Goal: Task Accomplishment & Management: Use online tool/utility

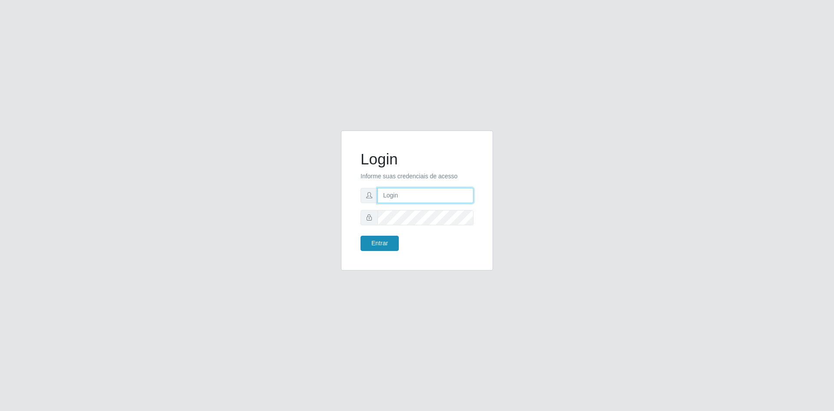
type input "[EMAIL_ADDRESS][DOMAIN_NAME]"
click at [371, 241] on button "Entrar" at bounding box center [380, 243] width 38 height 15
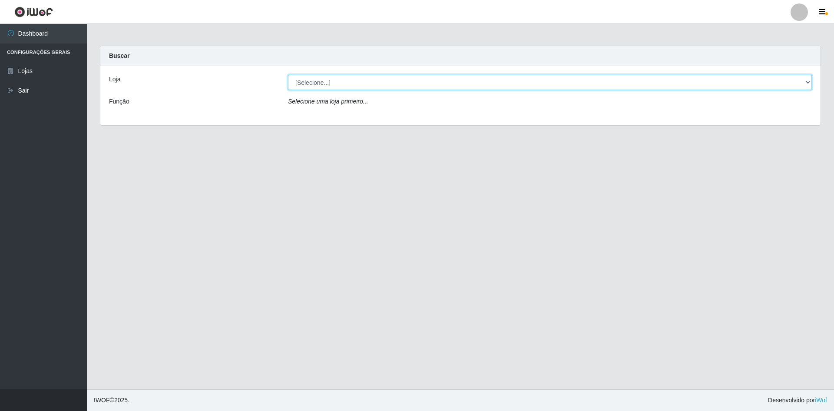
click at [342, 77] on select "[Selecione...] Hiper Queiroz - [GEOGRAPHIC_DATA] [GEOGRAPHIC_DATA] [GEOGRAPHIC_…" at bounding box center [550, 82] width 524 height 15
select select "517"
click at [288, 75] on select "[Selecione...] Hiper Queiroz - [GEOGRAPHIC_DATA] [GEOGRAPHIC_DATA] [GEOGRAPHIC_…" at bounding box center [550, 82] width 524 height 15
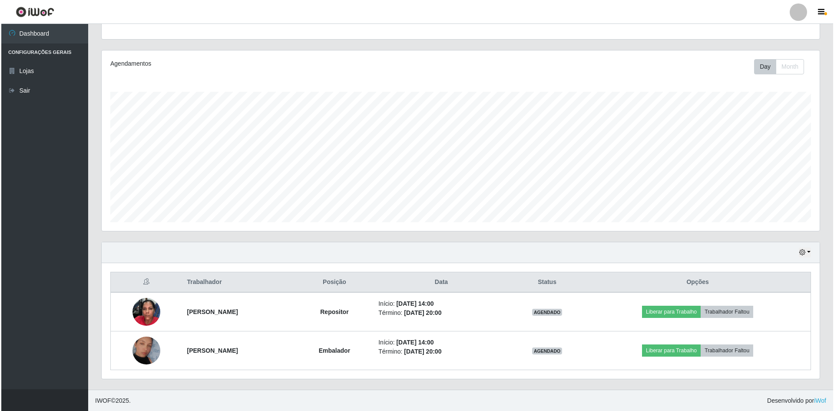
scroll to position [89, 0]
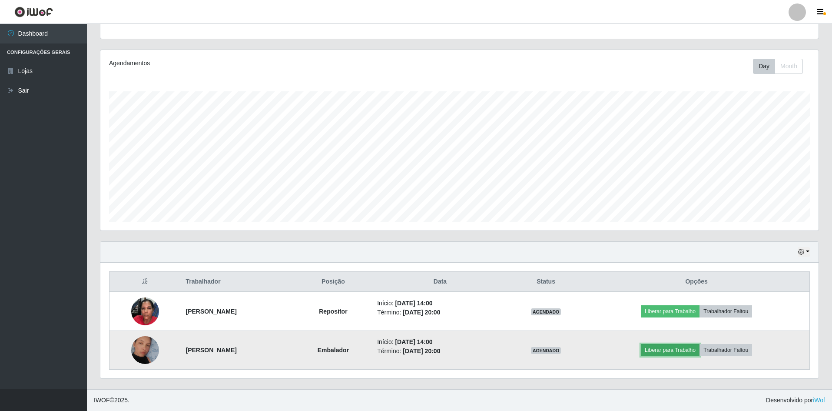
click at [671, 348] on button "Liberar para Trabalho" at bounding box center [670, 350] width 59 height 12
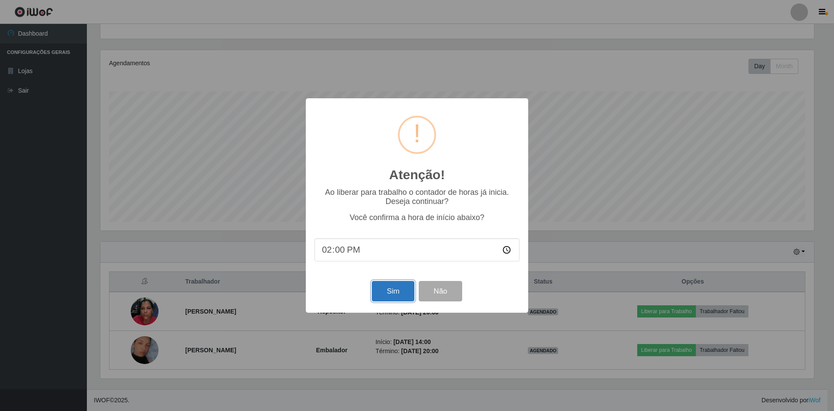
click at [401, 297] on button "Sim" at bounding box center [393, 291] width 42 height 20
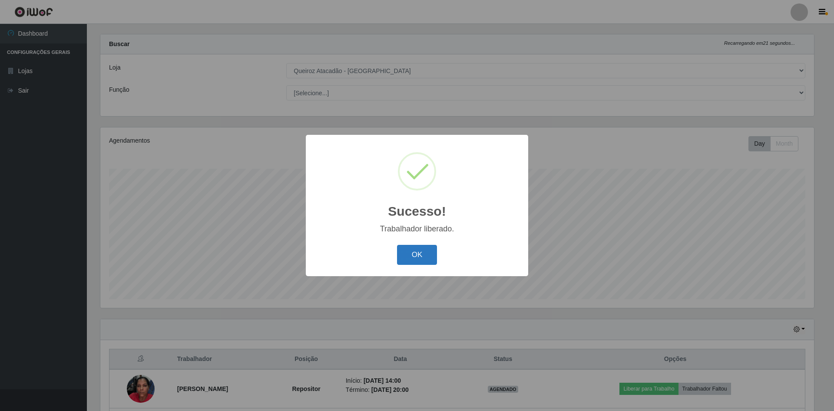
click at [428, 252] on button "OK" at bounding box center [417, 255] width 40 height 20
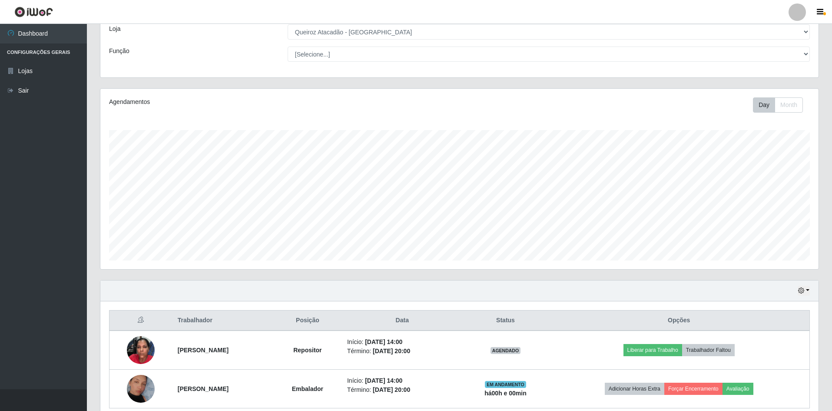
scroll to position [89, 0]
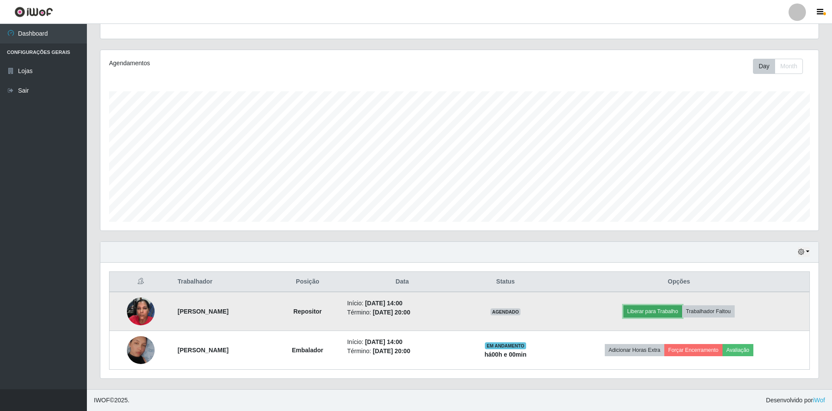
click at [663, 312] on button "Liberar para Trabalho" at bounding box center [653, 311] width 59 height 12
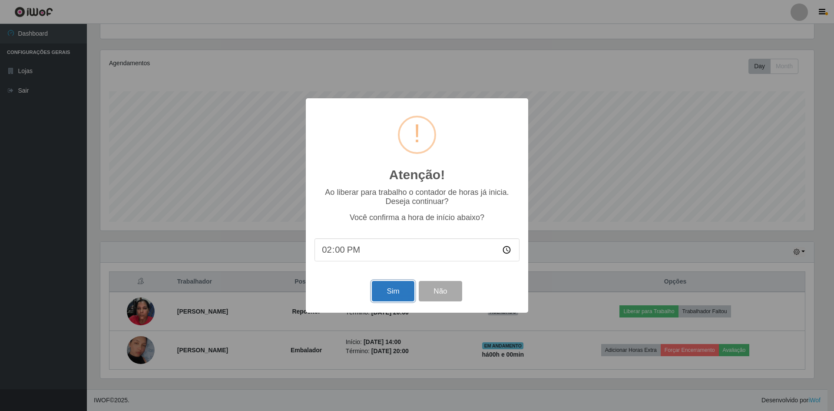
click at [390, 288] on button "Sim" at bounding box center [393, 291] width 42 height 20
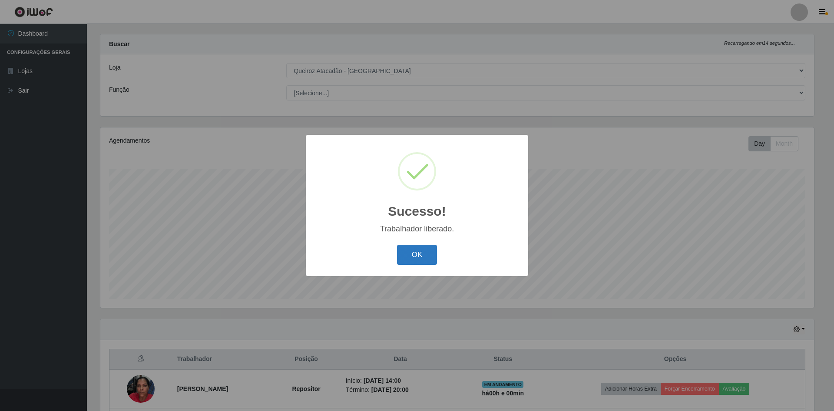
click at [422, 259] on button "OK" at bounding box center [417, 255] width 40 height 20
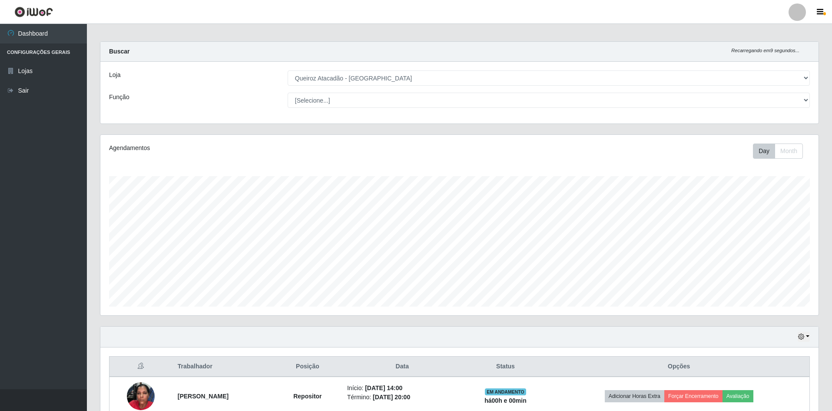
scroll to position [0, 0]
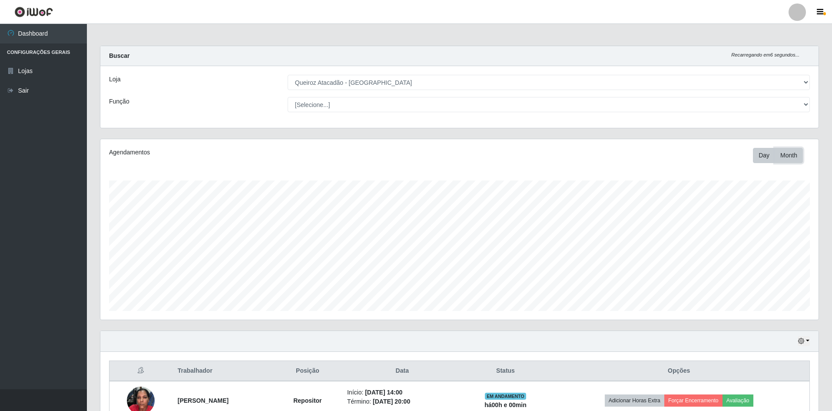
click at [795, 153] on button "Month" at bounding box center [789, 155] width 28 height 15
click at [763, 157] on button "Day" at bounding box center [764, 155] width 22 height 15
select select "517"
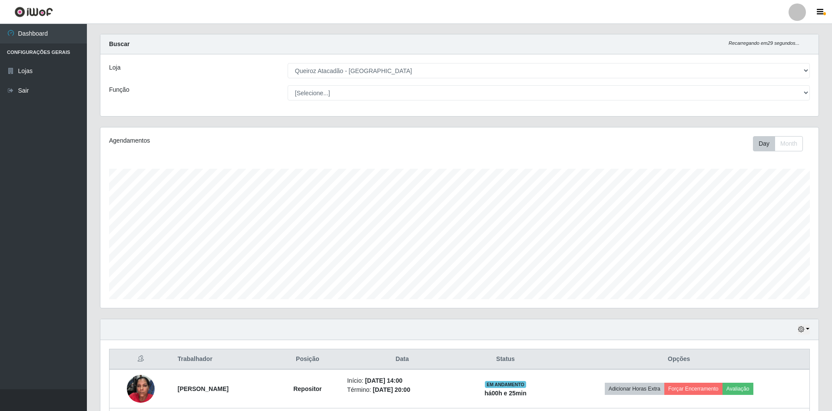
scroll to position [180, 718]
